Goal: Navigation & Orientation: Find specific page/section

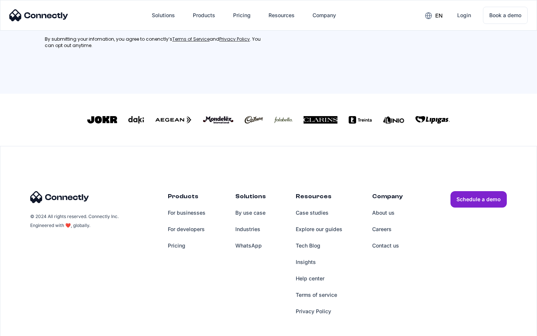
scroll to position [336, 0]
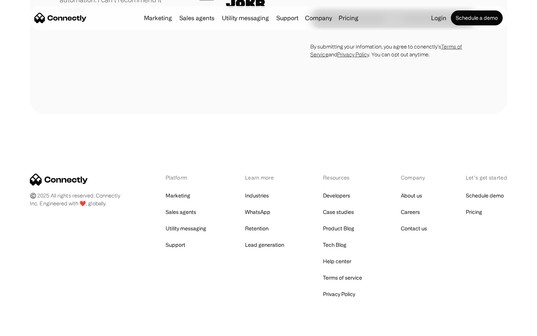
scroll to position [2075, 0]
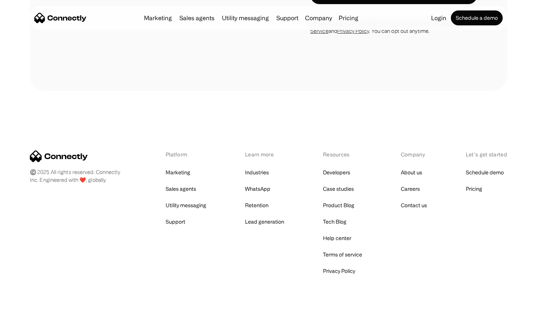
scroll to position [1261, 0]
